Goal: Transaction & Acquisition: Book appointment/travel/reservation

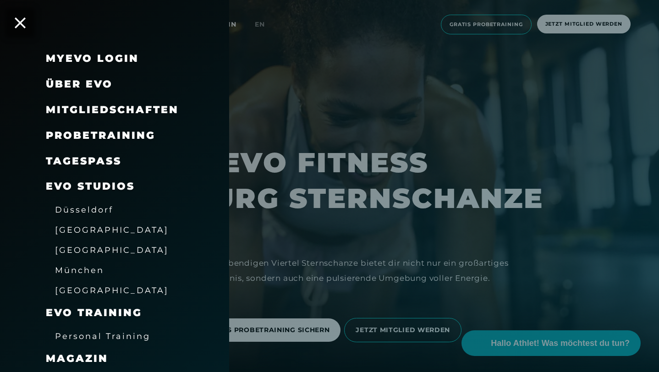
click at [363, 201] on div at bounding box center [329, 186] width 659 height 372
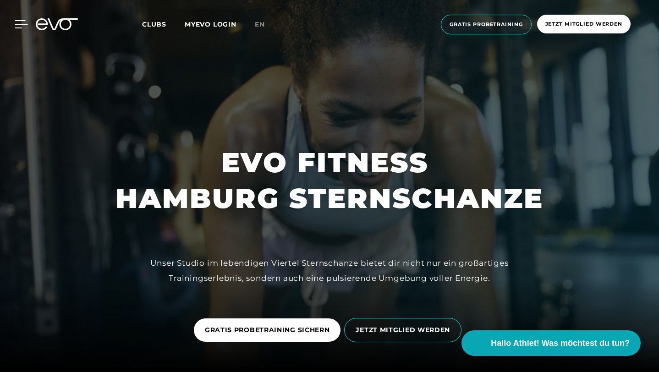
click at [7, 23] on div at bounding box center [14, 24] width 28 height 8
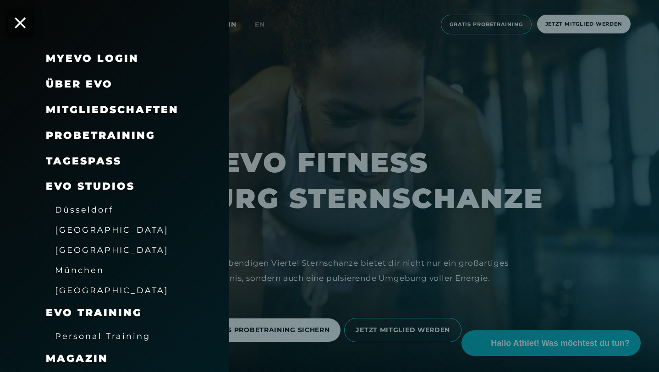
click at [83, 249] on span "[GEOGRAPHIC_DATA]" at bounding box center [112, 250] width 114 height 10
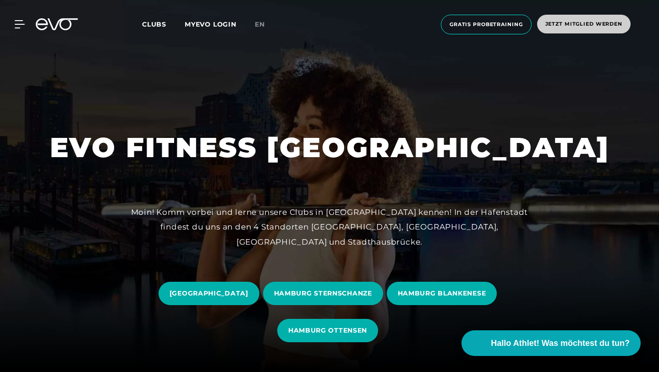
click at [562, 28] on span "Jetzt Mitglied werden" at bounding box center [584, 24] width 94 height 19
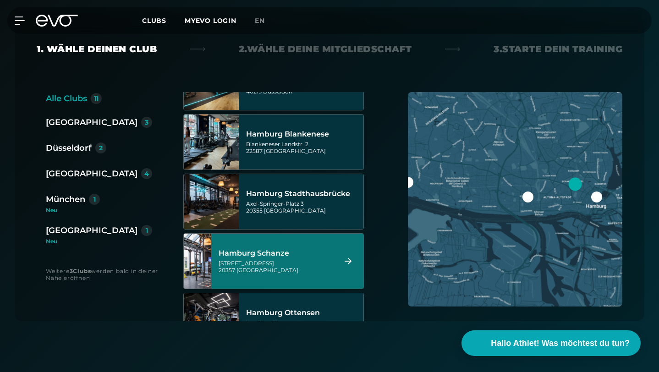
scroll to position [281, 0]
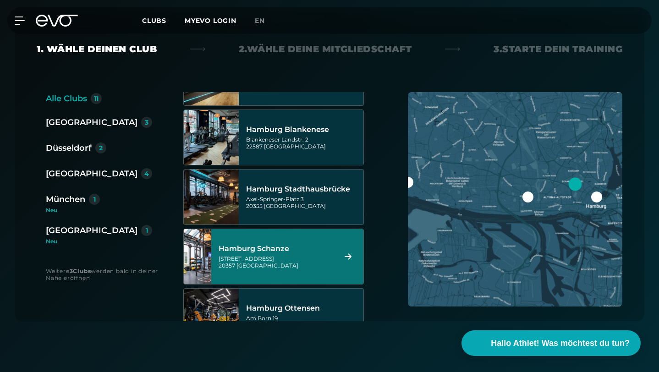
click at [302, 255] on div "[STREET_ADDRESS]" at bounding box center [276, 262] width 115 height 14
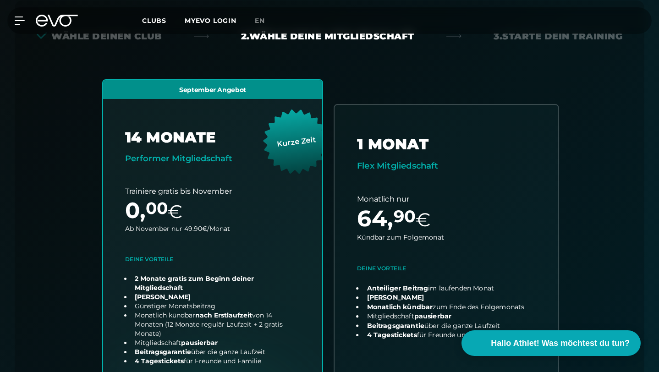
scroll to position [243, 0]
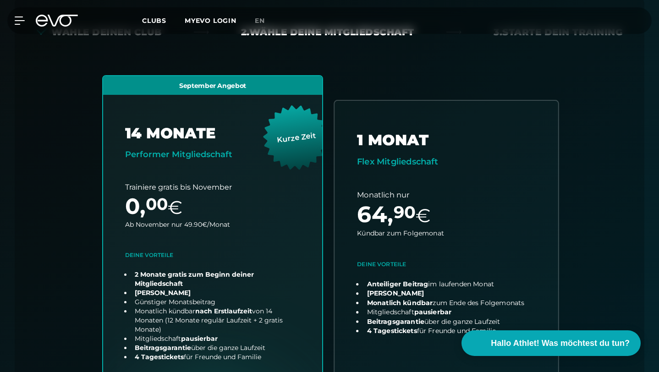
click at [409, 352] on link "choose plan" at bounding box center [447, 262] width 224 height 323
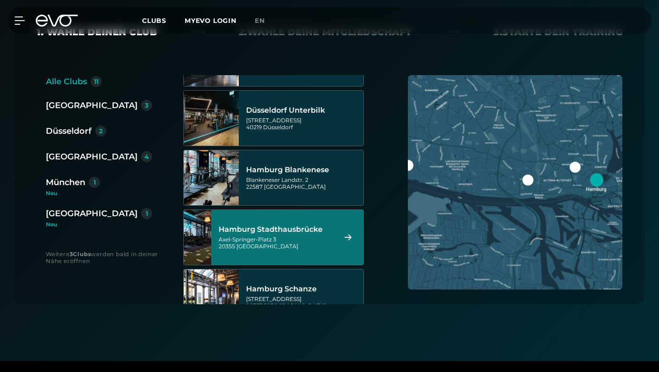
scroll to position [241, 0]
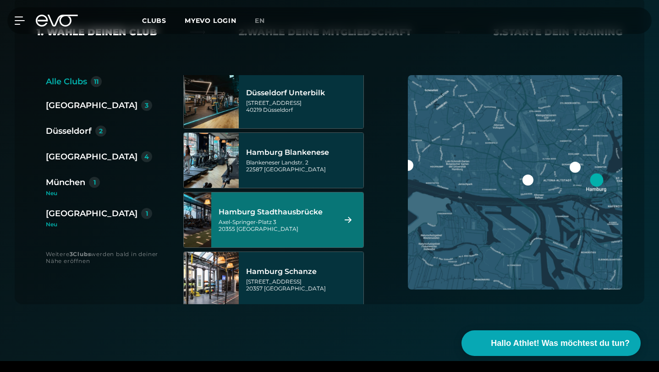
click at [262, 260] on div "Hamburg Schanze Kampstraße 15 20357 Hamburg" at bounding box center [303, 280] width 115 height 40
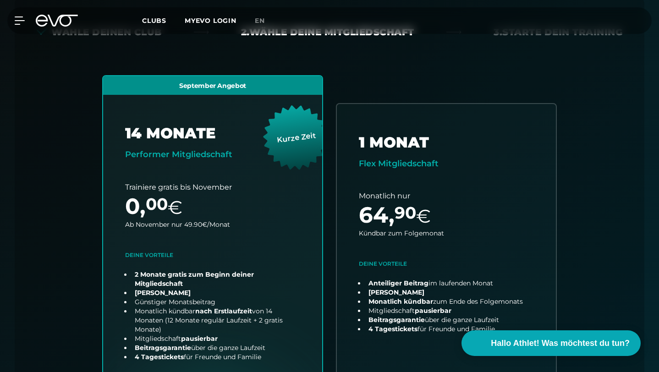
scroll to position [203, 0]
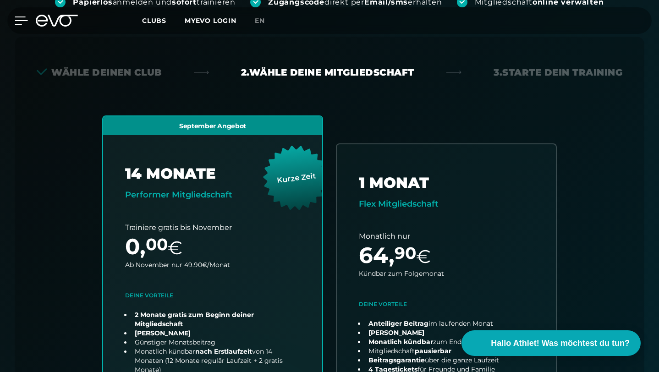
click at [19, 21] on icon at bounding box center [21, 21] width 13 height 8
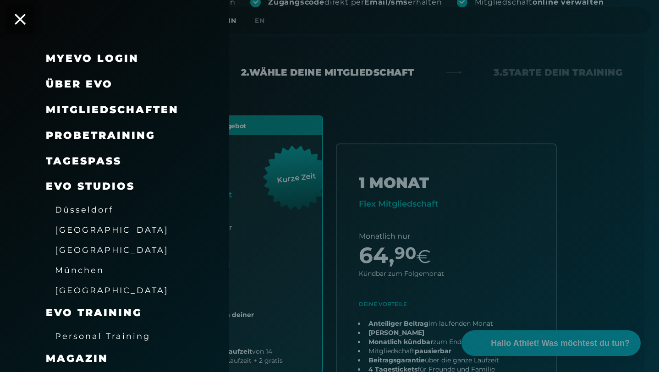
click at [89, 129] on span "Probetraining" at bounding box center [101, 135] width 110 height 12
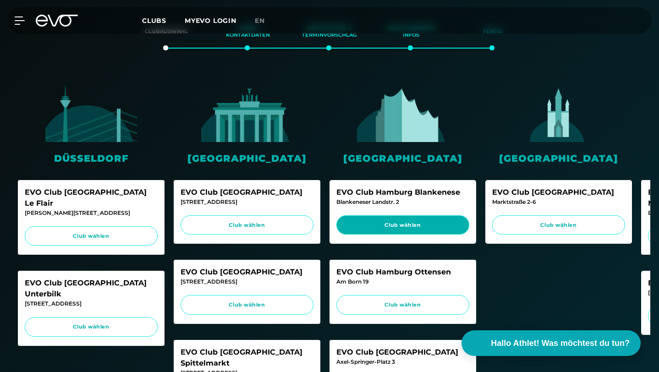
scroll to position [316, 0]
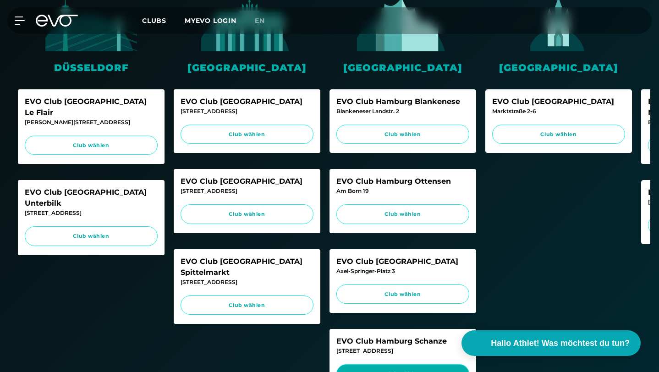
click at [400, 370] on span "Club wählen" at bounding box center [403, 374] width 116 height 8
